Goal: Task Accomplishment & Management: Manage account settings

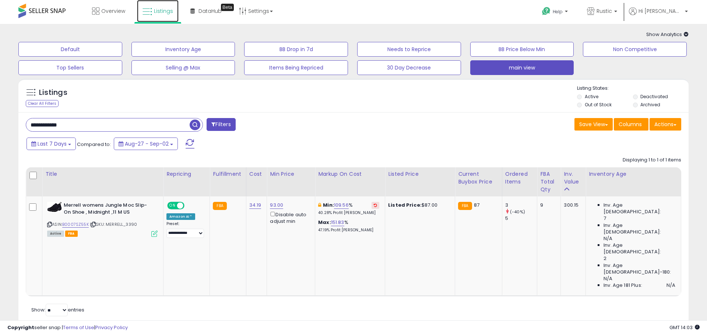
click at [170, 17] on link "Listings" at bounding box center [158, 11] width 42 height 22
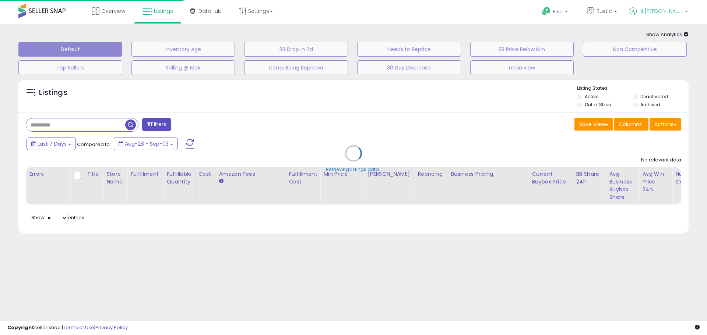
click at [671, 14] on span "Hi Josh" at bounding box center [660, 10] width 44 height 7
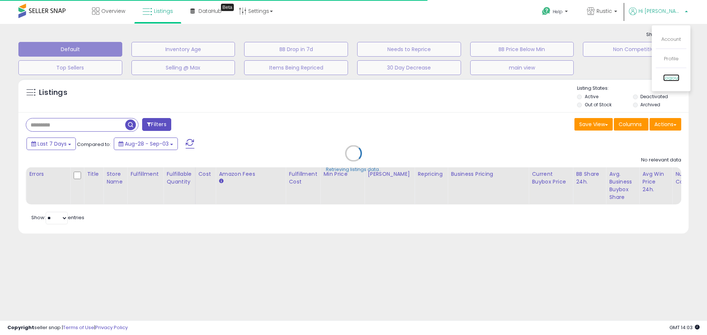
click at [666, 75] on link "Logout" at bounding box center [671, 77] width 16 height 7
